Goal: Task Accomplishment & Management: Complete application form

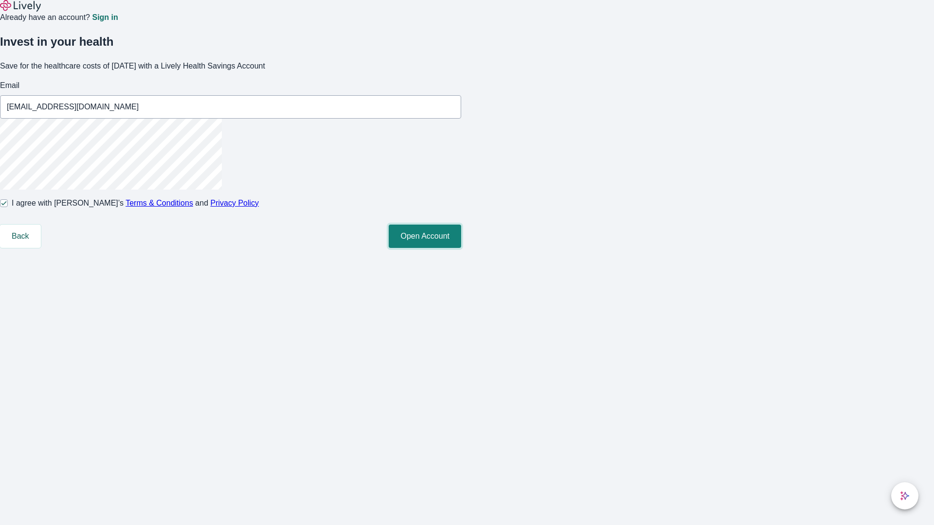
click at [461, 248] on button "Open Account" at bounding box center [425, 236] width 72 height 23
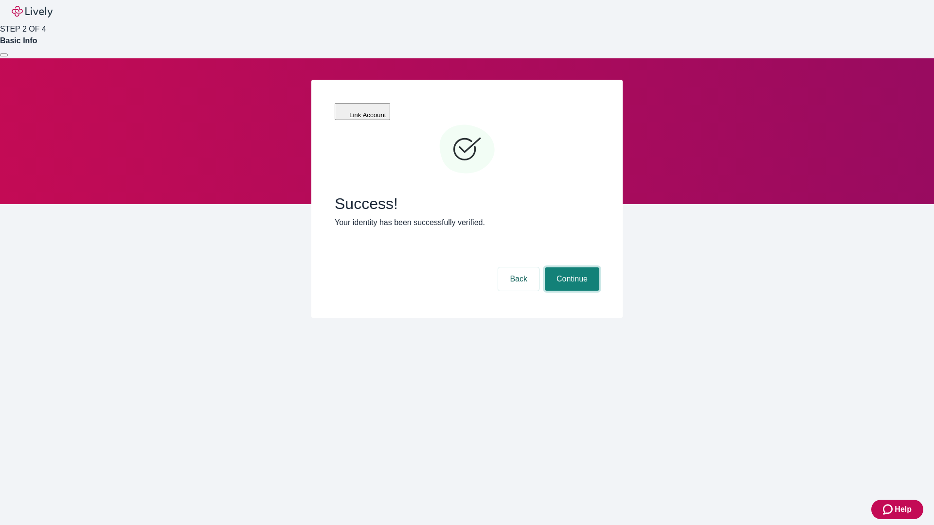
click at [571, 268] on button "Continue" at bounding box center [572, 279] width 54 height 23
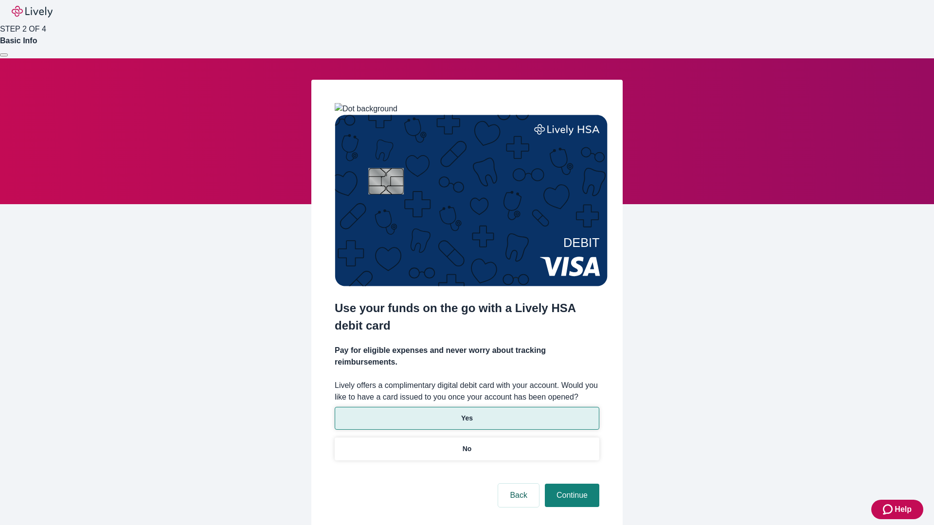
click at [467, 414] on p "Yes" at bounding box center [467, 419] width 12 height 10
click at [571, 484] on button "Continue" at bounding box center [572, 495] width 54 height 23
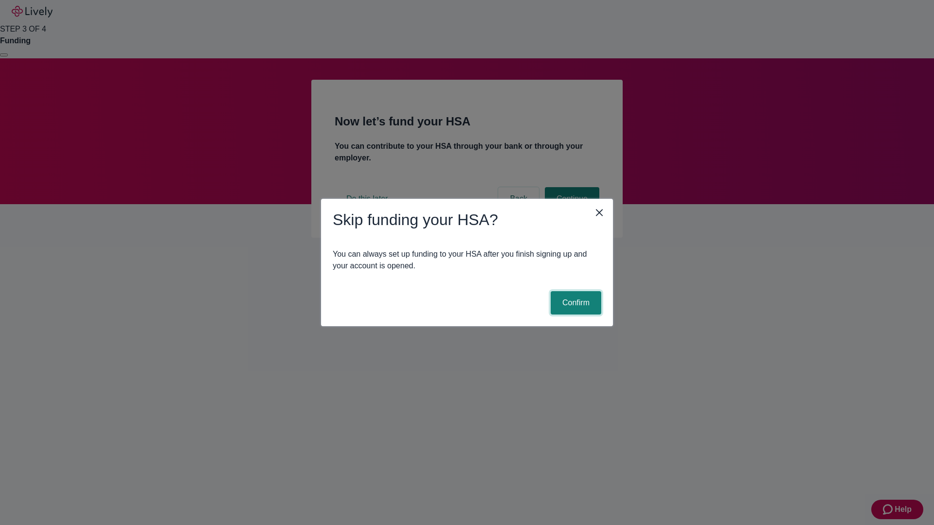
click at [575, 303] on button "Confirm" at bounding box center [576, 302] width 51 height 23
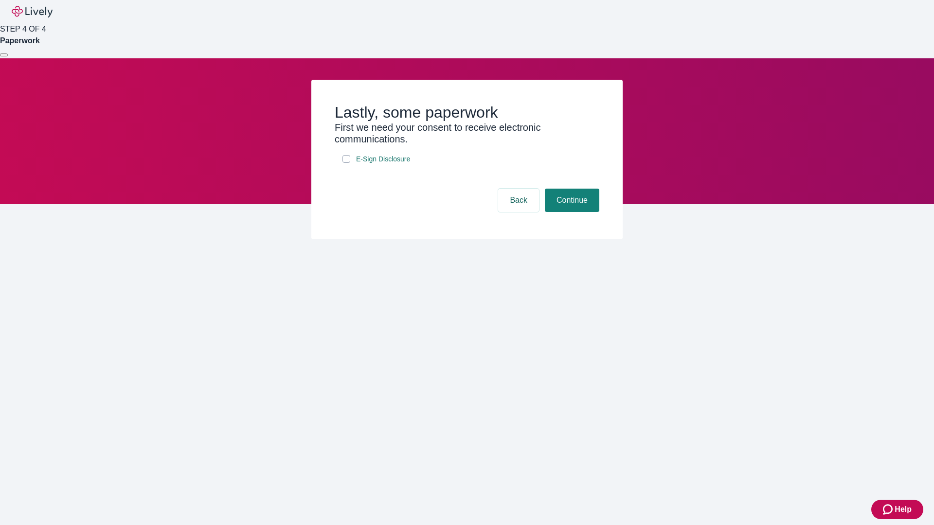
click at [346, 163] on input "E-Sign Disclosure" at bounding box center [346, 159] width 8 height 8
checkbox input "true"
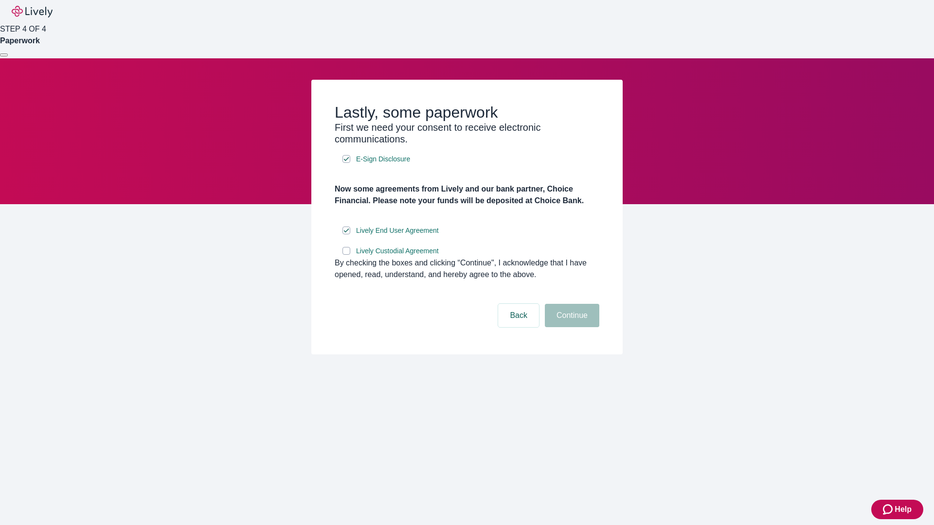
click at [346, 255] on input "Lively Custodial Agreement" at bounding box center [346, 251] width 8 height 8
checkbox input "true"
click at [571, 327] on button "Continue" at bounding box center [572, 315] width 54 height 23
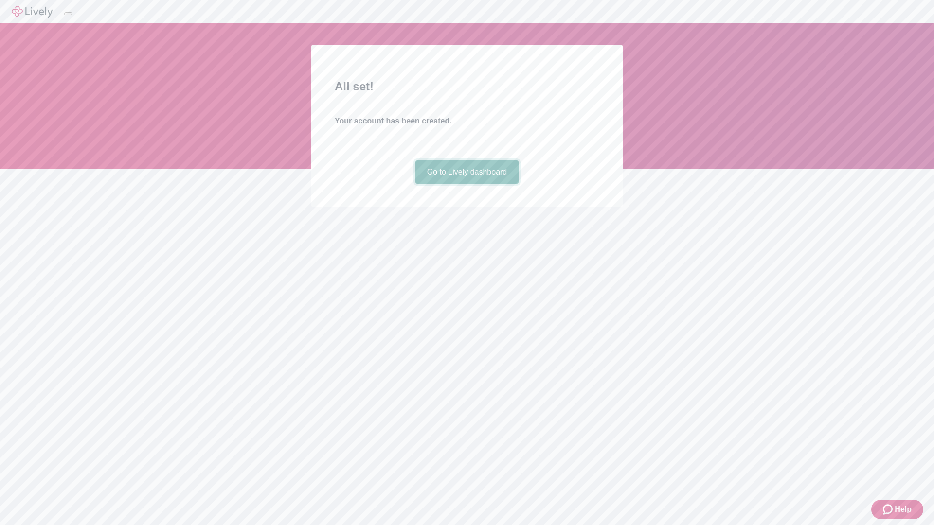
click at [467, 184] on link "Go to Lively dashboard" at bounding box center [467, 172] width 104 height 23
